Goal: Task Accomplishment & Management: Manage account settings

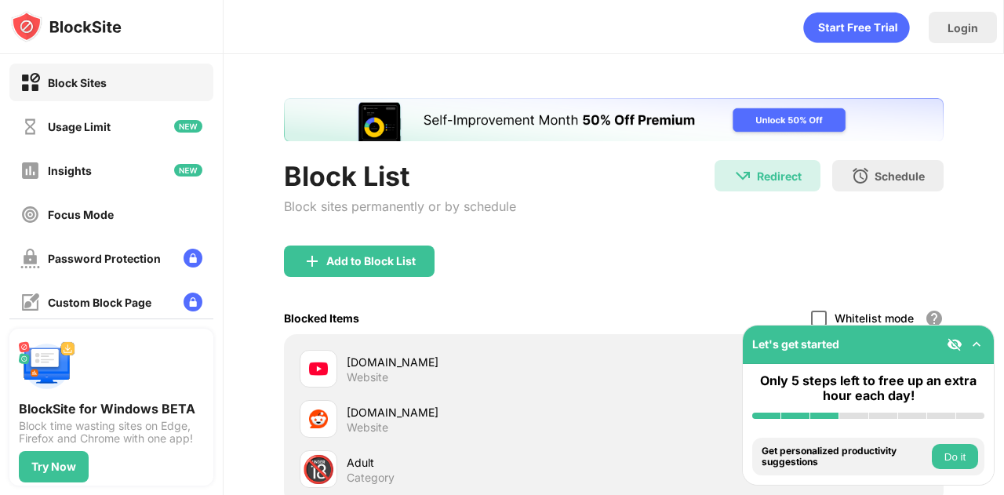
click at [811, 311] on div at bounding box center [819, 319] width 16 height 16
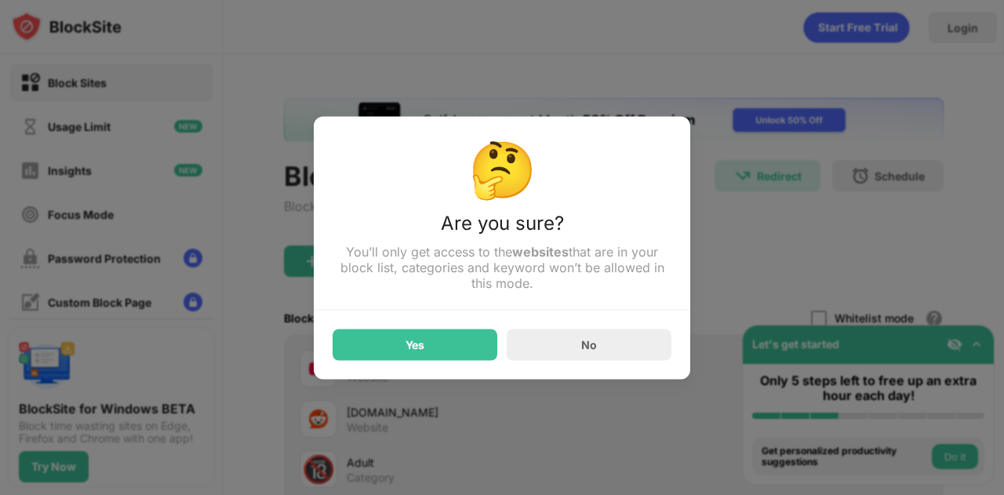
click at [500, 333] on div "Yes No" at bounding box center [501, 335] width 339 height 50
click at [488, 334] on div "Yes" at bounding box center [414, 344] width 165 height 31
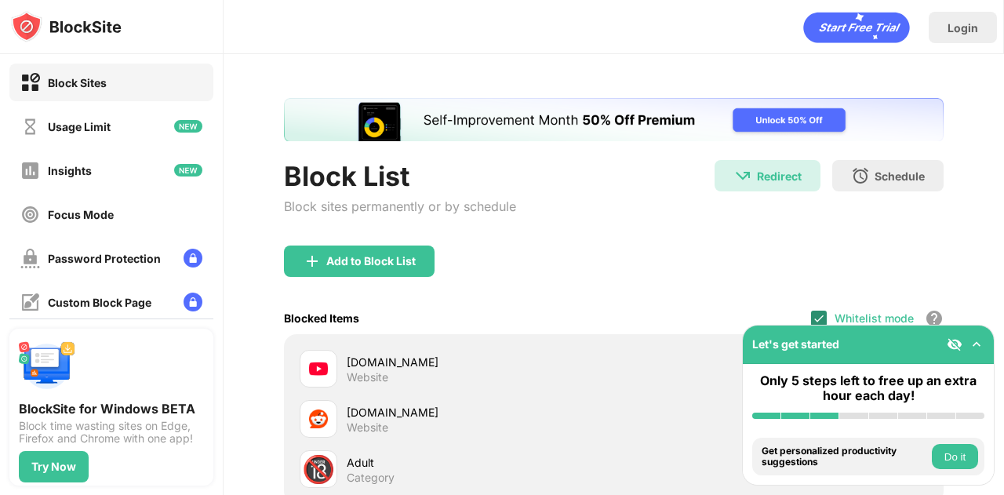
click at [812, 319] on img at bounding box center [818, 318] width 13 height 13
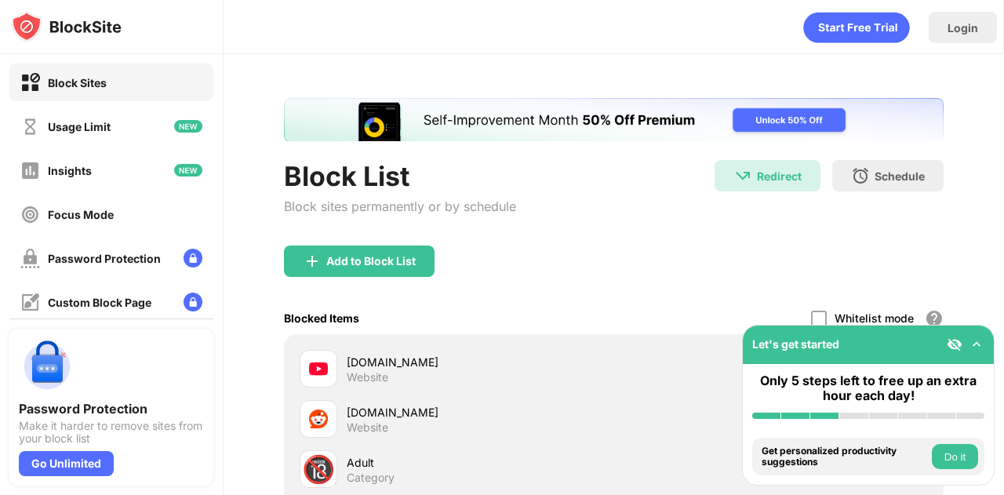
click at [821, 315] on div "Whitelist mode Block all websites except for those in your whitelist. Whitelist…" at bounding box center [877, 318] width 133 height 32
click at [814, 316] on div at bounding box center [819, 319] width 16 height 16
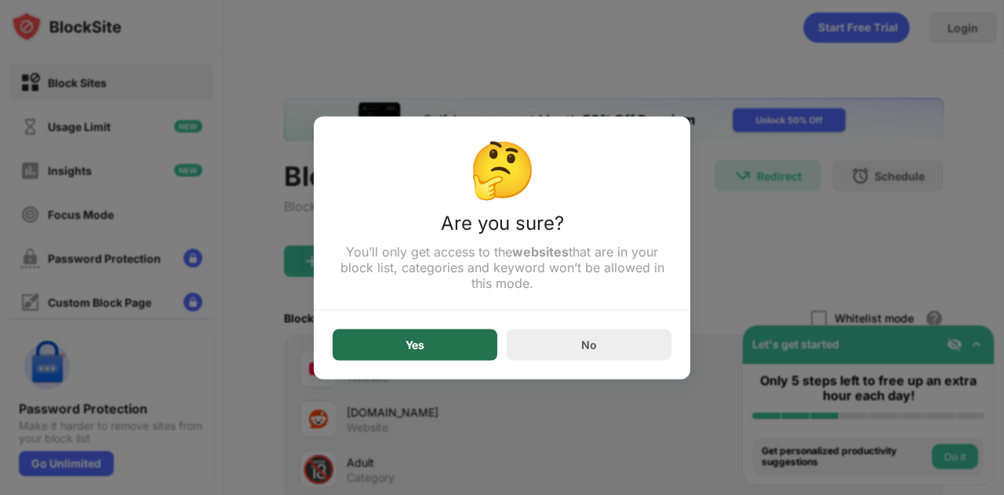
click at [475, 343] on div "Yes" at bounding box center [414, 344] width 165 height 31
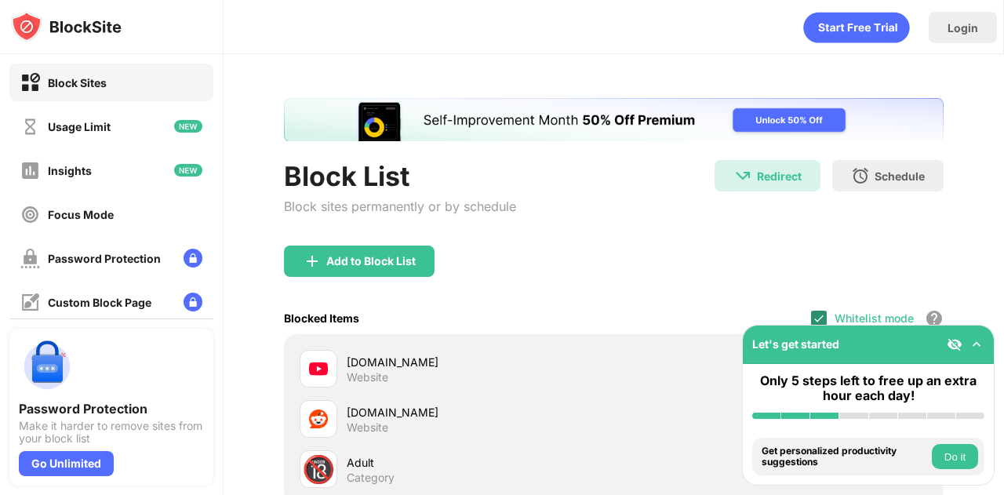
click at [811, 321] on div at bounding box center [819, 319] width 16 height 16
